Goal: Book appointment/travel/reservation

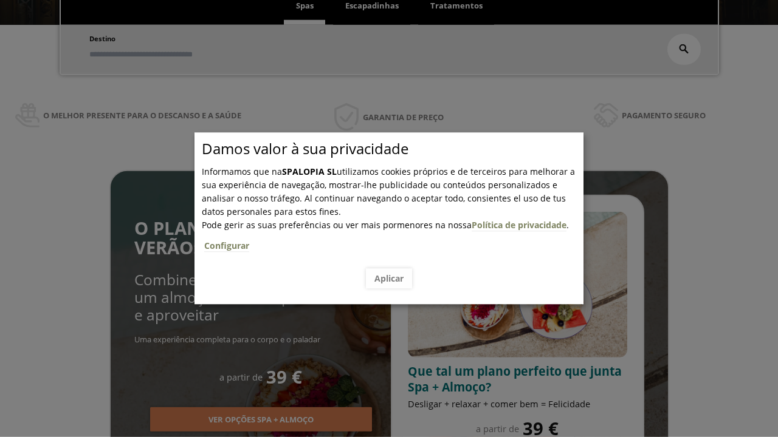
scroll to position [207, 0]
click at [372, 6] on span "Escapadinhas" at bounding box center [371, 5] width 53 height 11
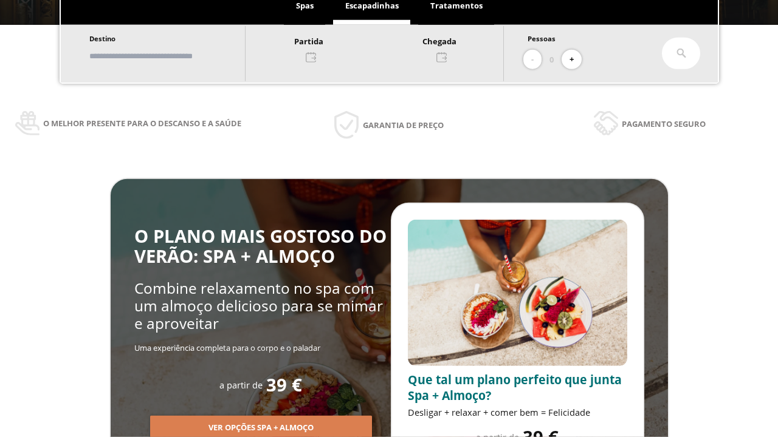
click at [171, 56] on input "text" at bounding box center [161, 56] width 151 height 21
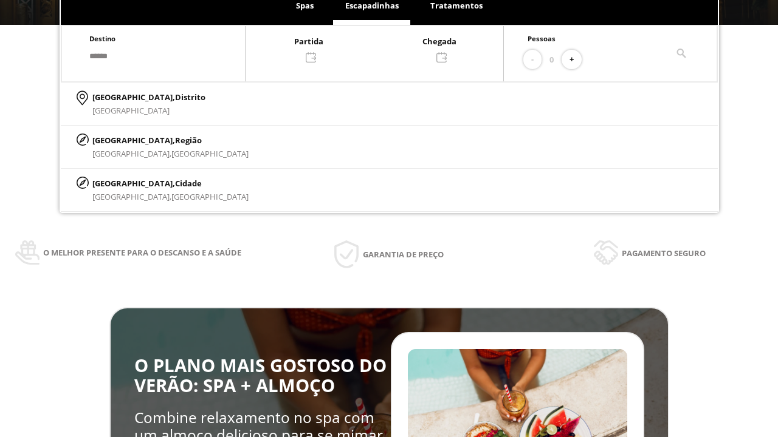
type input "******"
click at [121, 183] on p "[GEOGRAPHIC_DATA], Cidade" at bounding box center [170, 183] width 156 height 13
click at [386, 48] on div at bounding box center [374, 48] width 258 height 29
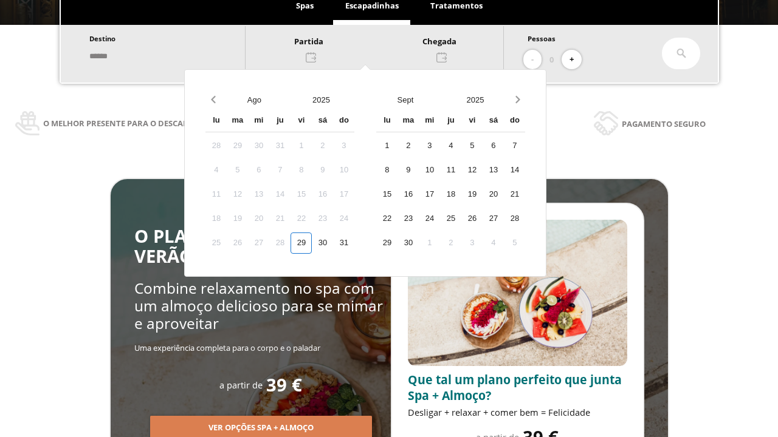
click at [354, 243] on div "31" at bounding box center [343, 243] width 21 height 21
click at [397, 146] on div "1" at bounding box center [386, 145] width 21 height 21
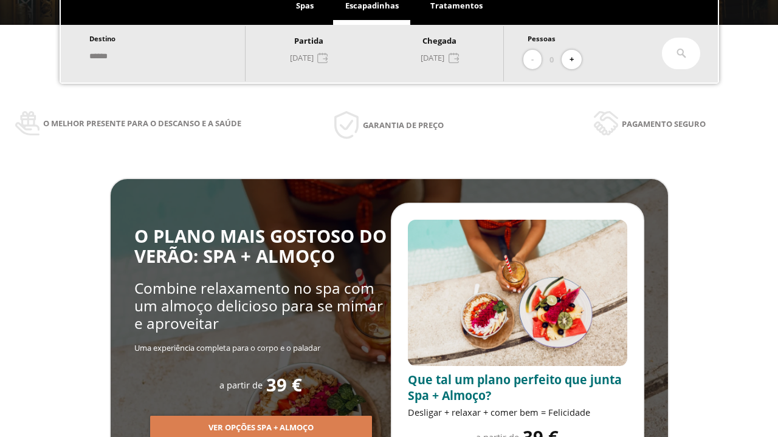
click at [575, 60] on button "+" at bounding box center [571, 60] width 20 height 20
click at [681, 53] on icon at bounding box center [681, 54] width 10 height 10
